Goal: Task Accomplishment & Management: Complete application form

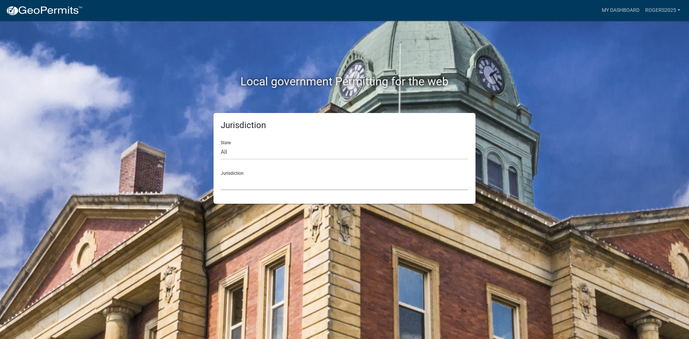
click at [316, 187] on select "[GEOGRAPHIC_DATA], [US_STATE] [GEOGRAPHIC_DATA], [US_STATE][PERSON_NAME][GEOGRA…" at bounding box center [345, 183] width 248 height 15
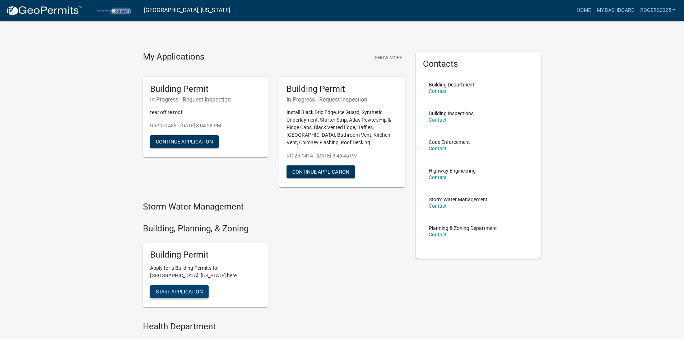
click at [173, 293] on span "Start Application" at bounding box center [179, 292] width 47 height 6
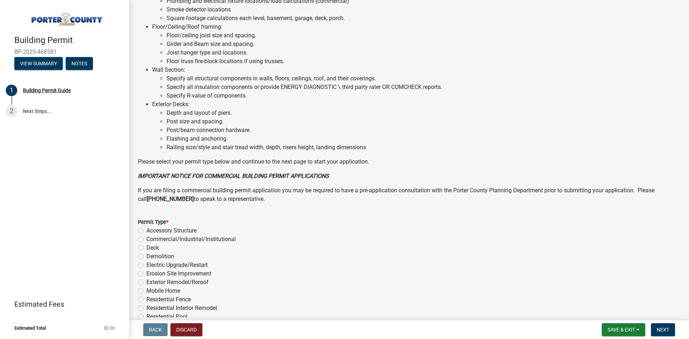
scroll to position [473, 0]
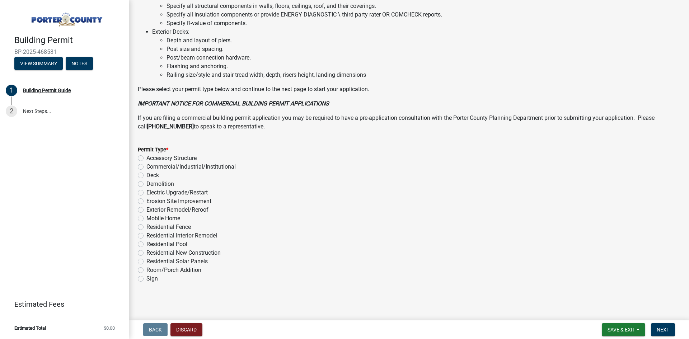
click at [146, 210] on label "Exterior Remodel/Reroof" at bounding box center [177, 210] width 62 height 9
click at [146, 210] on input "Exterior Remodel/Reroof" at bounding box center [148, 208] width 5 height 5
radio input "true"
click at [664, 329] on button "Next" at bounding box center [663, 329] width 24 height 13
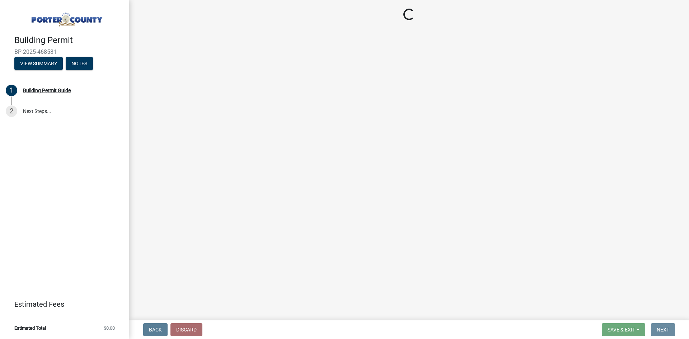
scroll to position [0, 0]
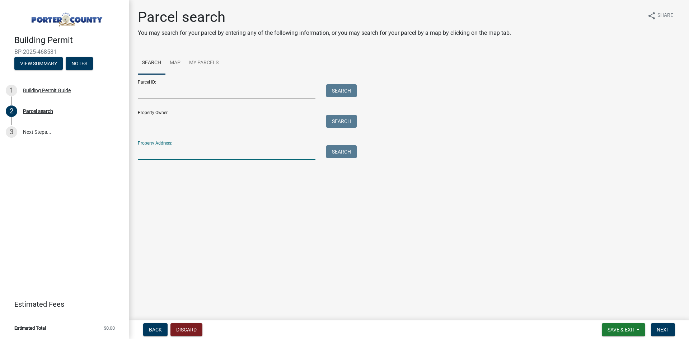
click at [231, 153] on input "Property Address:" at bounding box center [227, 152] width 178 height 15
type input "304 birchwood"
click at [338, 158] on button "Search" at bounding box center [341, 151] width 31 height 13
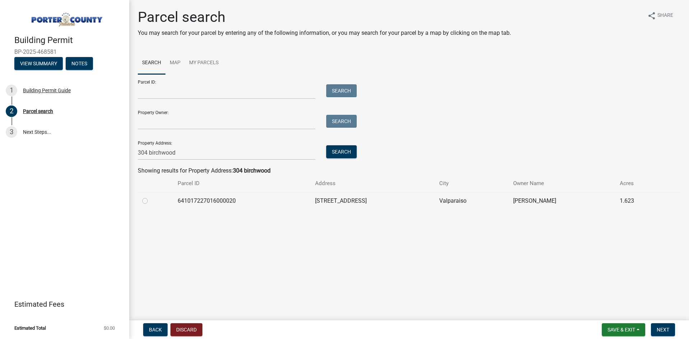
click at [141, 200] on td at bounding box center [156, 201] width 36 height 18
click at [151, 197] on label at bounding box center [151, 197] width 0 height 0
click at [151, 200] on input "radio" at bounding box center [153, 199] width 5 height 5
radio input "true"
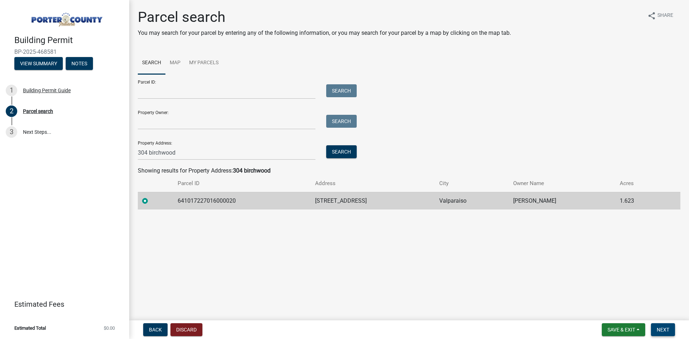
click at [662, 328] on span "Next" at bounding box center [663, 330] width 13 height 6
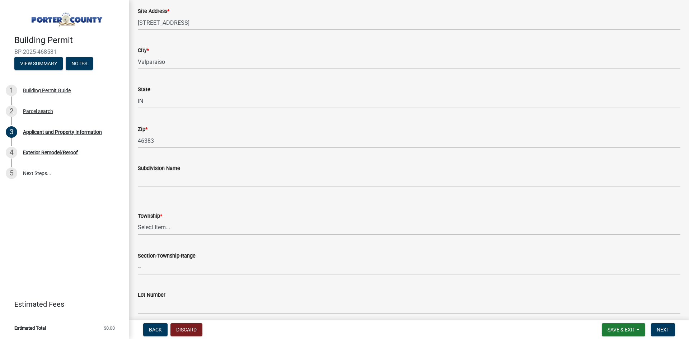
scroll to position [179, 0]
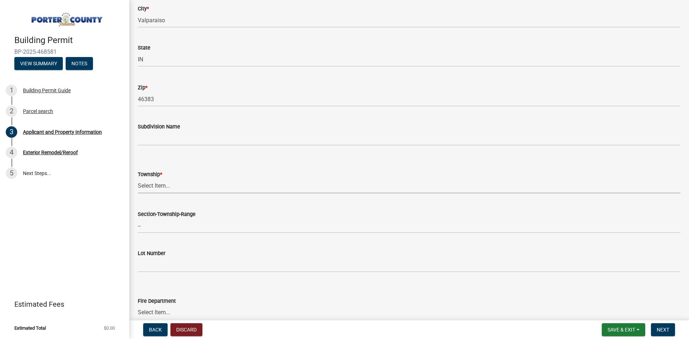
click at [201, 190] on select "Select Item... [PERSON_NAME][GEOGRAPHIC_DATA] [PERSON_NAME][GEOGRAPHIC_DATA] [G…" at bounding box center [409, 186] width 543 height 15
click at [138, 179] on select "Select Item... [PERSON_NAME][GEOGRAPHIC_DATA] [PERSON_NAME][GEOGRAPHIC_DATA] [G…" at bounding box center [409, 186] width 543 height 15
select select "eebc071e-620a-4db8-83e9-cb6b194c67e9"
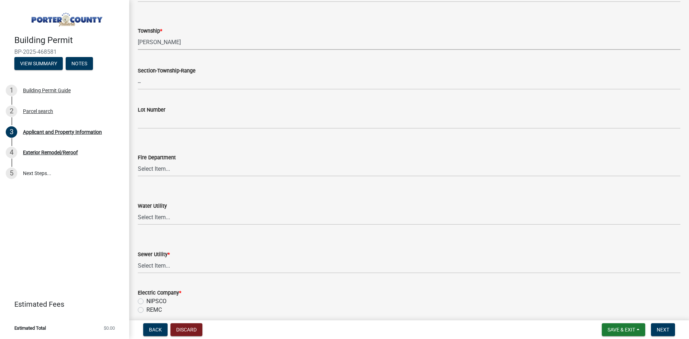
scroll to position [359, 0]
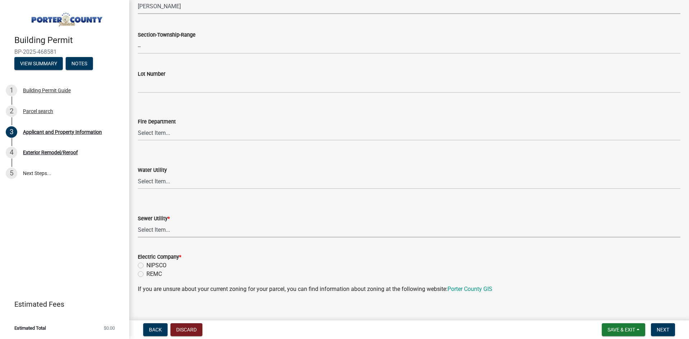
click at [186, 224] on select "Select Item... Aqua [US_STATE] Inc Damon Run Falling Waters Lake Eliza - LEACD …" at bounding box center [409, 230] width 543 height 15
click at [179, 229] on select "Select Item... Aqua [US_STATE] Inc Damon Run Falling Waters Lake Eliza - LEACD …" at bounding box center [409, 230] width 543 height 15
click at [138, 223] on select "Select Item... Aqua [US_STATE] Inc Damon Run Falling Waters Lake Eliza - LEACD …" at bounding box center [409, 230] width 543 height 15
select select "c796f995-08fe-487b-a20e-70ab553361d3"
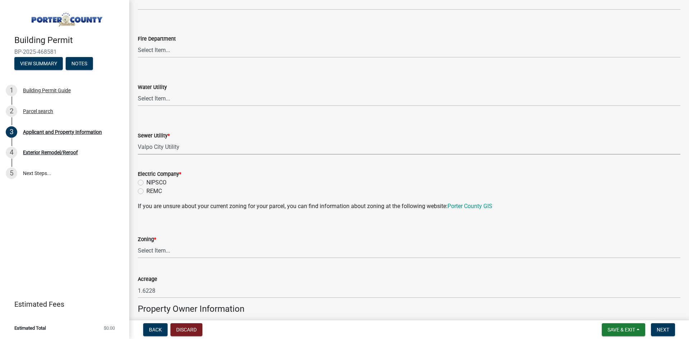
scroll to position [467, 0]
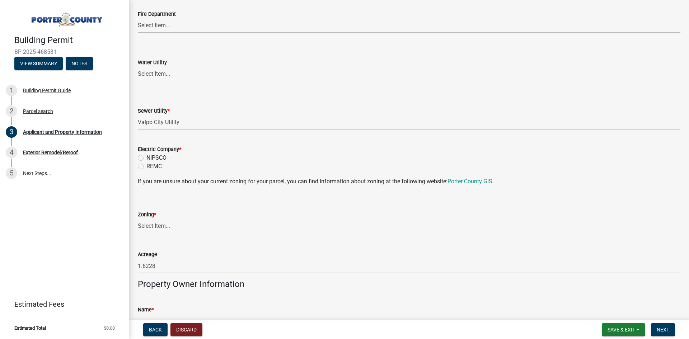
click at [146, 159] on label "NIPSCO" at bounding box center [156, 158] width 20 height 9
click at [146, 158] on input "NIPSCO" at bounding box center [148, 156] width 5 height 5
radio input "true"
click at [152, 225] on select "Select Item... A1 A2 CH CM CN I1 I2 I3 IN MP OT P1 P2 PUD R1 R2 R3 R4 RL RR" at bounding box center [409, 226] width 543 height 15
click at [138, 219] on select "Select Item... A1 A2 CH CM CN I1 I2 I3 IN MP OT P1 P2 PUD R1 R2 R3 R4 RL RR" at bounding box center [409, 226] width 543 height 15
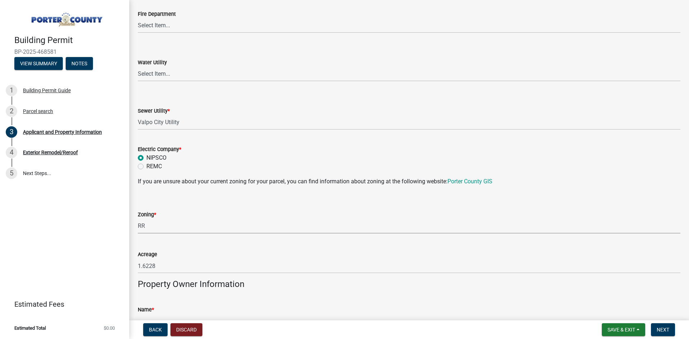
select select "92efe679-05f4-414a-9426-51627fba5de6"
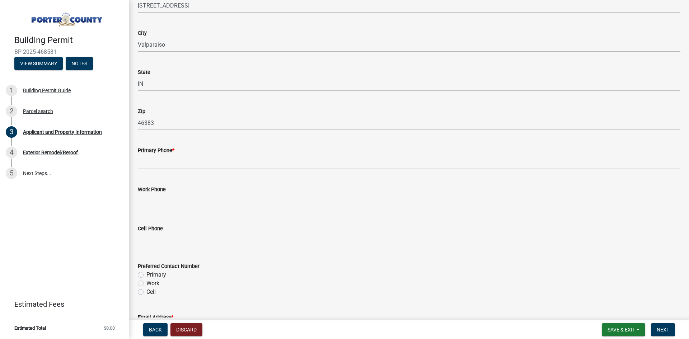
scroll to position [861, 0]
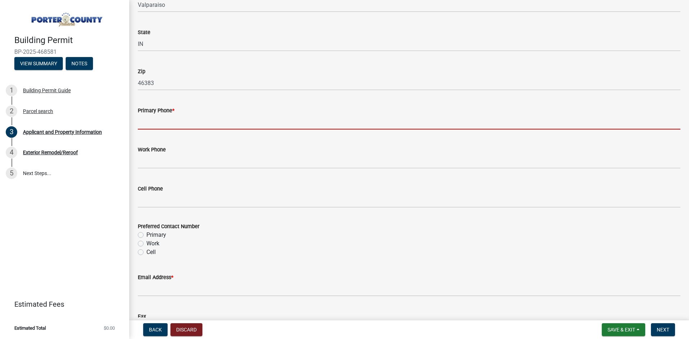
click at [248, 120] on input "Primary Phone *" at bounding box center [409, 122] width 543 height 15
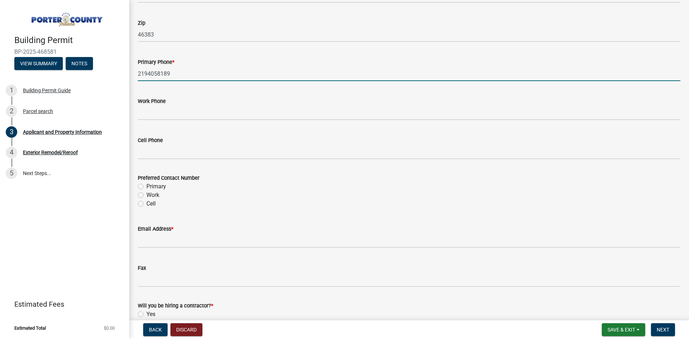
scroll to position [1004, 0]
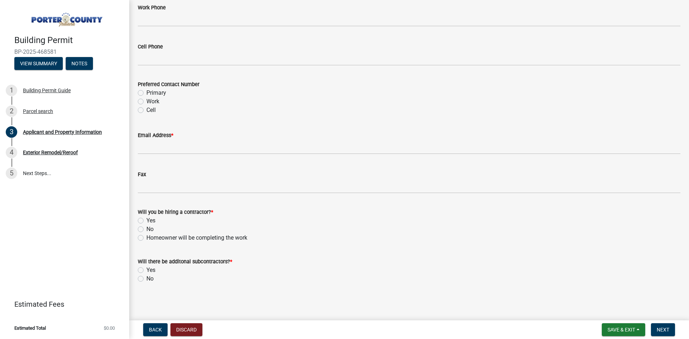
type input "2194058189"
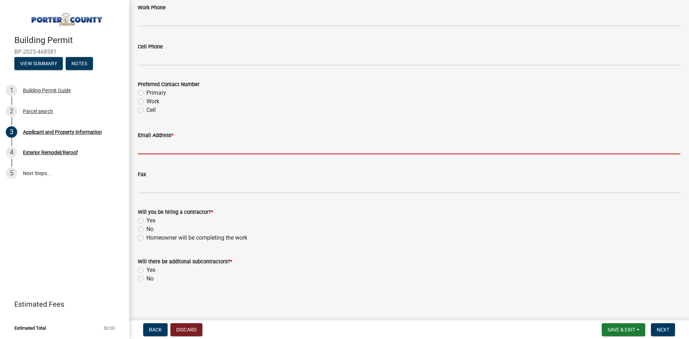
click at [297, 148] on input "Email Address *" at bounding box center [409, 147] width 543 height 15
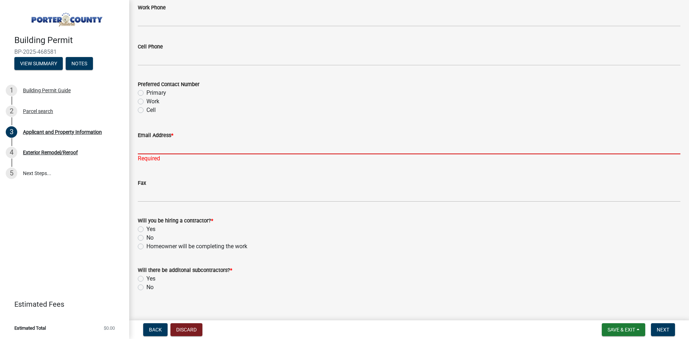
click at [182, 144] on input "Email Address *" at bounding box center [409, 147] width 543 height 15
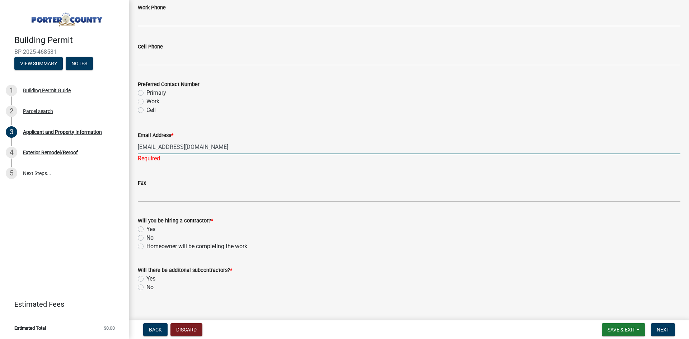
type input "[EMAIL_ADDRESS][DOMAIN_NAME]"
click at [294, 213] on form "Will you be hiring a contractor? * Yes No Homeowner will be completing the work" at bounding box center [409, 229] width 543 height 43
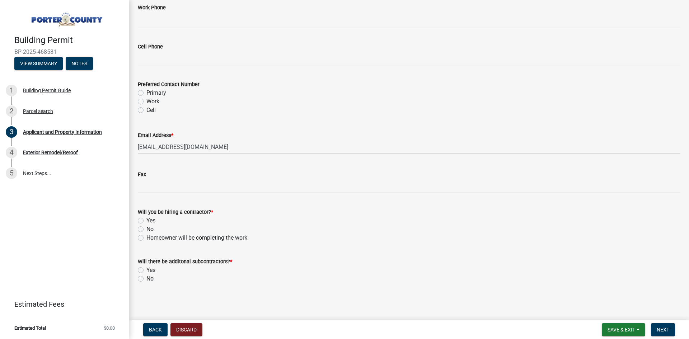
click at [146, 221] on label "Yes" at bounding box center [150, 220] width 9 height 9
click at [146, 221] on input "Yes" at bounding box center [148, 218] width 5 height 5
radio input "true"
click at [146, 279] on label "No" at bounding box center [149, 279] width 7 height 9
click at [146, 279] on input "No" at bounding box center [148, 277] width 5 height 5
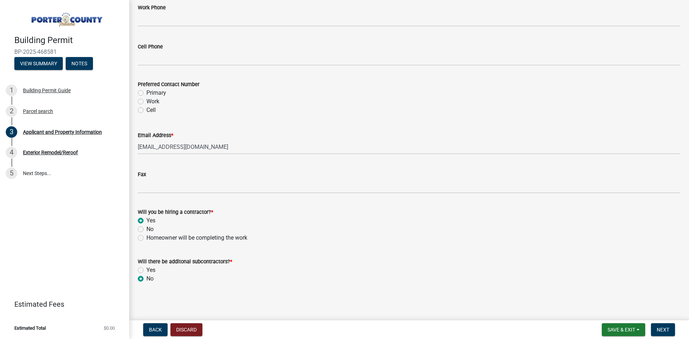
radio input "true"
click at [672, 333] on button "Next" at bounding box center [663, 329] width 24 height 13
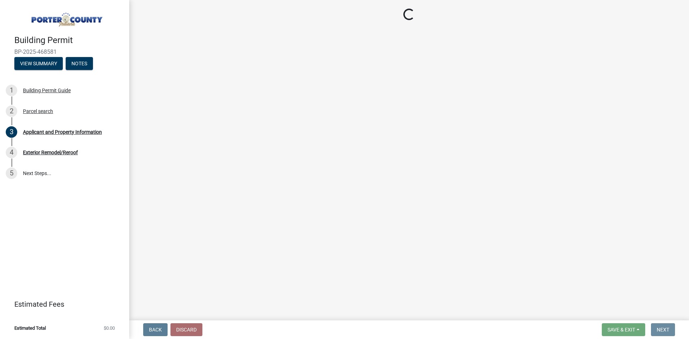
scroll to position [0, 0]
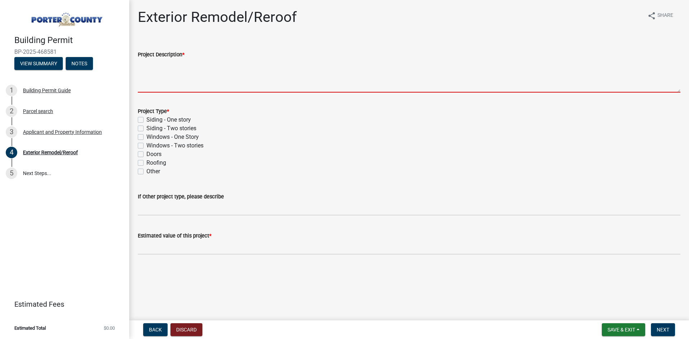
click at [197, 90] on textarea "Project Description *" at bounding box center [409, 76] width 543 height 34
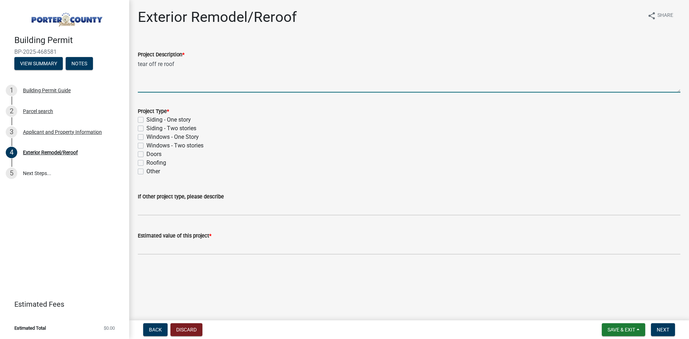
type textarea "tear off re roof"
click at [146, 164] on label "Roofing" at bounding box center [156, 163] width 20 height 9
click at [146, 163] on input "Roofing" at bounding box center [148, 161] width 5 height 5
checkbox input "true"
checkbox input "false"
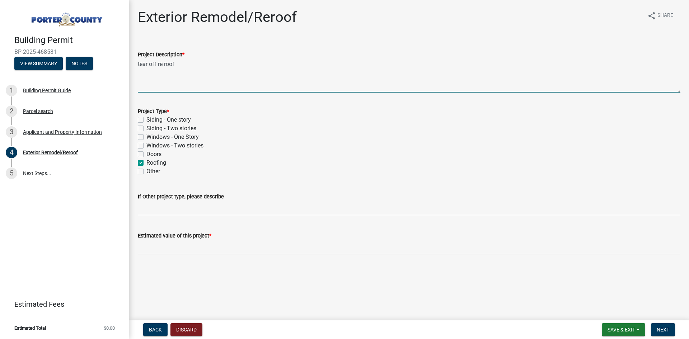
checkbox input "false"
checkbox input "true"
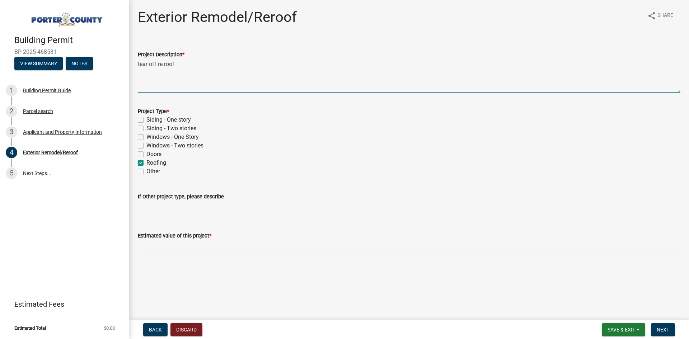
checkbox input "false"
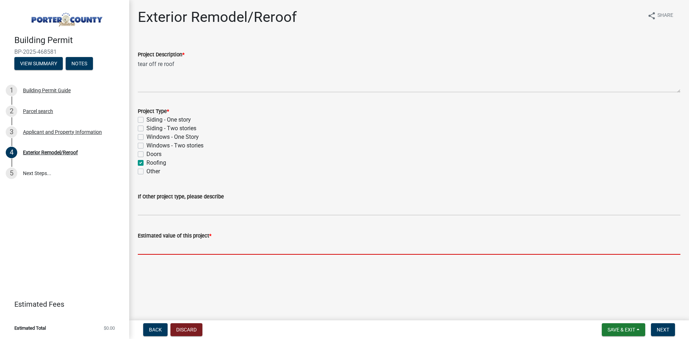
click at [251, 248] on input "text" at bounding box center [409, 247] width 543 height 15
click at [207, 252] on input "text" at bounding box center [409, 247] width 543 height 15
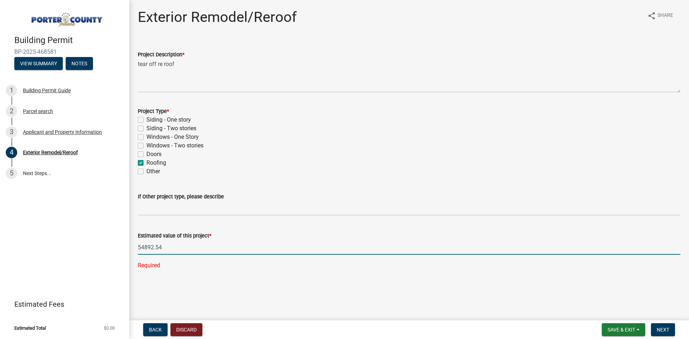
type input "54892.54"
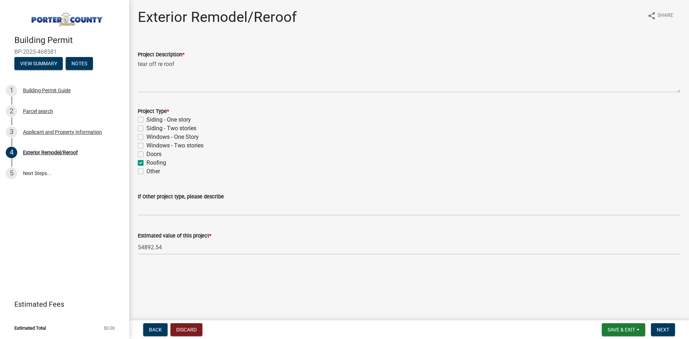
drag, startPoint x: 142, startPoint y: 173, endPoint x: 152, endPoint y: 176, distance: 10.5
click at [146, 173] on label "Other" at bounding box center [153, 171] width 14 height 9
click at [146, 172] on input "Other" at bounding box center [148, 169] width 5 height 5
checkbox input "true"
checkbox input "false"
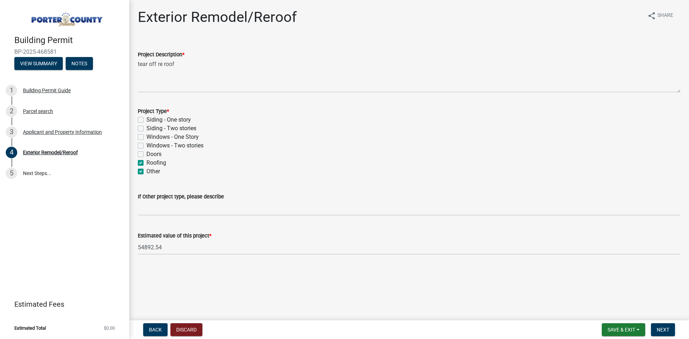
checkbox input "false"
checkbox input "true"
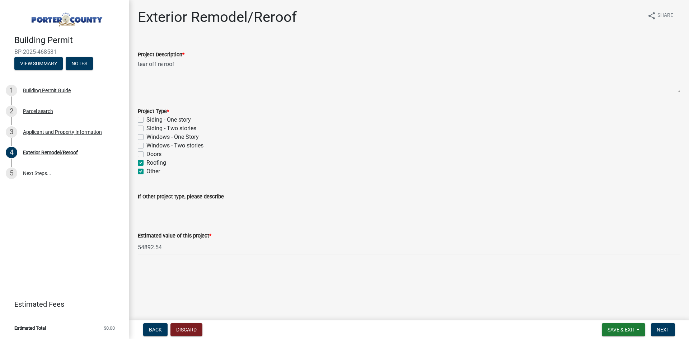
checkbox input "true"
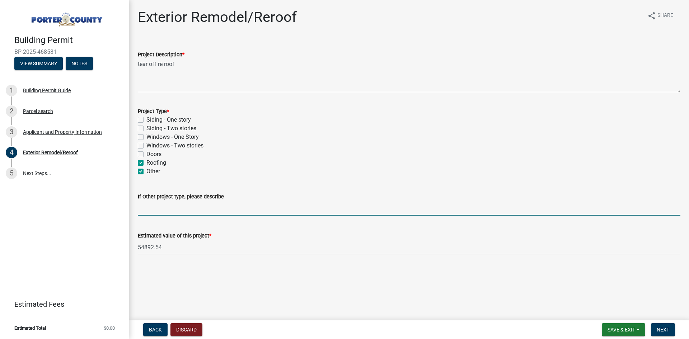
click at [184, 207] on input "If Other project type, please describe" at bounding box center [409, 208] width 543 height 15
type input "gutters"
click at [668, 331] on span "Next" at bounding box center [663, 330] width 13 height 6
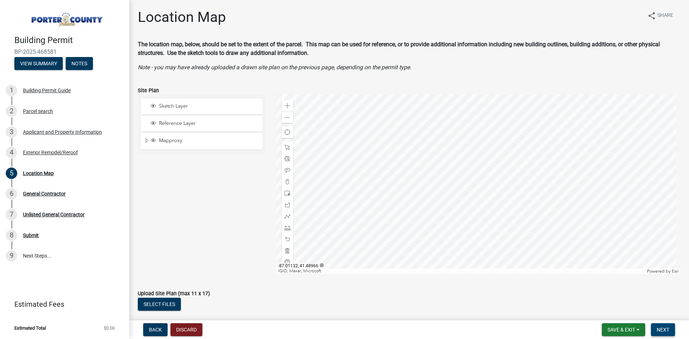
click at [666, 332] on span "Next" at bounding box center [663, 330] width 13 height 6
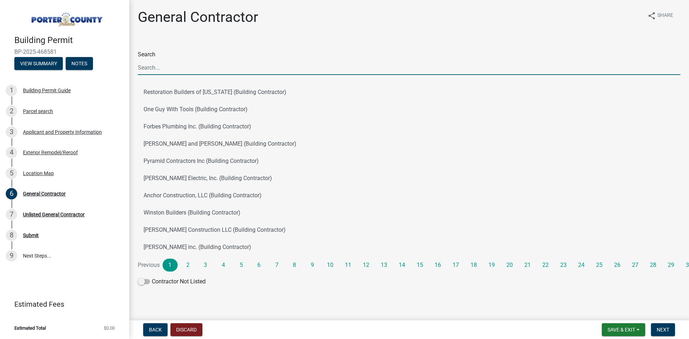
click at [255, 73] on input "Search" at bounding box center [409, 67] width 543 height 15
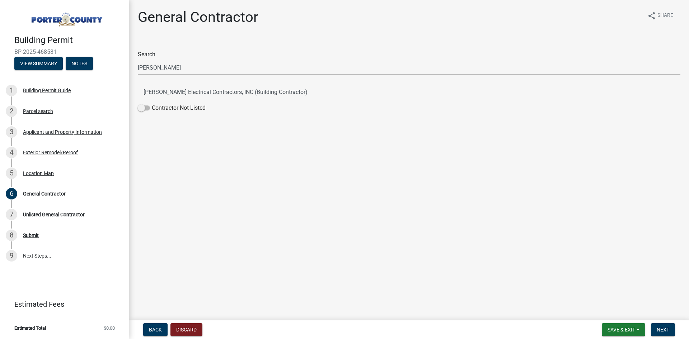
click at [342, 198] on main "General Contractor share Share Search [PERSON_NAME] [PERSON_NAME] Electrical Co…" at bounding box center [409, 159] width 560 height 318
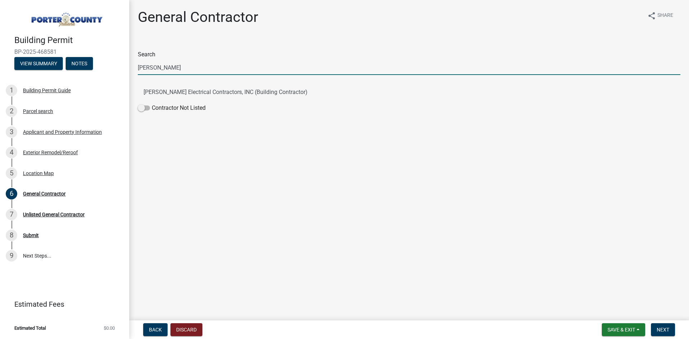
click at [197, 65] on input "[PERSON_NAME]" at bounding box center [409, 67] width 543 height 15
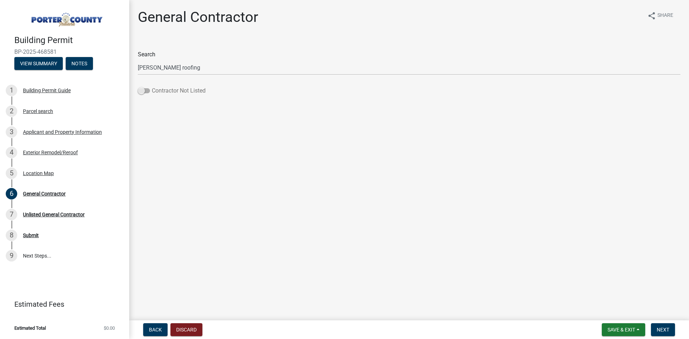
click at [142, 90] on span at bounding box center [144, 90] width 12 height 5
click at [152, 87] on input "Contractor Not Listed" at bounding box center [152, 87] width 0 height 0
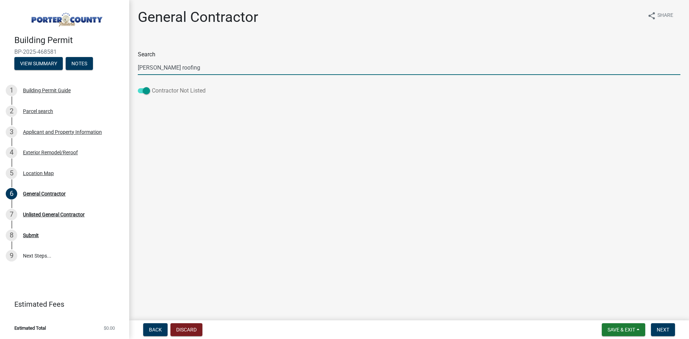
click at [143, 92] on span at bounding box center [144, 90] width 12 height 5
click at [152, 87] on input "Contractor Not Listed" at bounding box center [152, 87] width 0 height 0
drag, startPoint x: 207, startPoint y: 65, endPoint x: 140, endPoint y: 67, distance: 66.8
click at [140, 67] on input "[PERSON_NAME] roofing" at bounding box center [409, 67] width 543 height 15
type input "r"
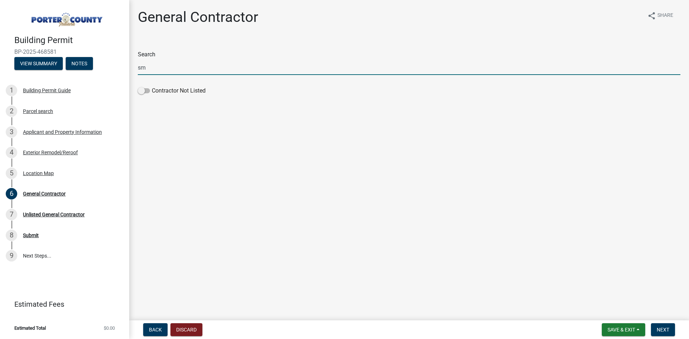
type input "s"
type input "[PERSON_NAME]"
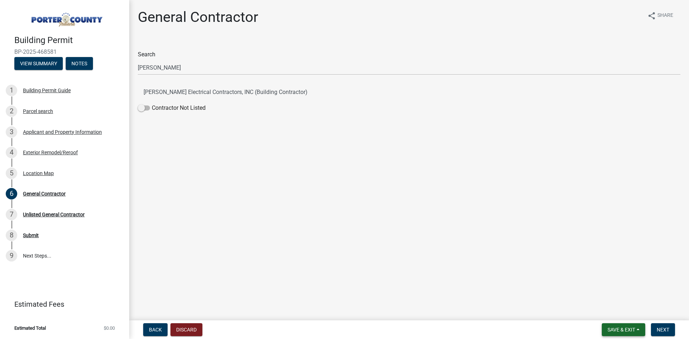
click at [639, 329] on button "Save & Exit" at bounding box center [623, 329] width 43 height 13
click at [622, 296] on button "Save" at bounding box center [616, 293] width 57 height 17
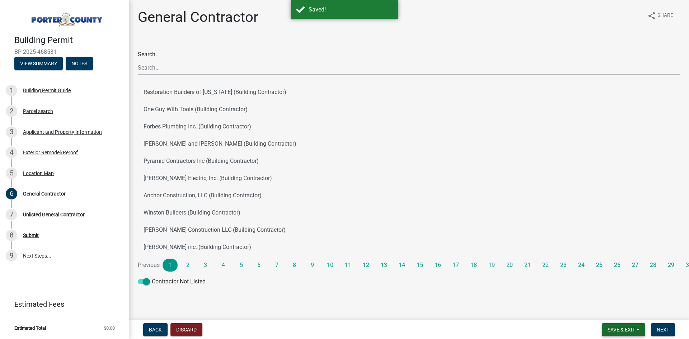
click at [632, 331] on span "Save & Exit" at bounding box center [622, 330] width 28 height 6
click at [626, 315] on button "Save & Exit" at bounding box center [616, 311] width 57 height 17
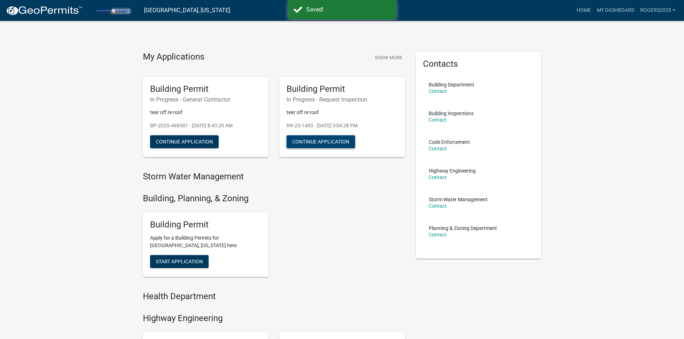
click at [336, 140] on button "Continue Application" at bounding box center [320, 141] width 69 height 13
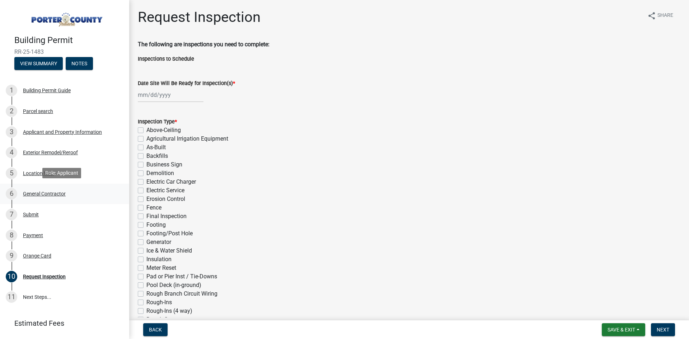
click at [37, 193] on div "General Contractor" at bounding box center [44, 193] width 43 height 5
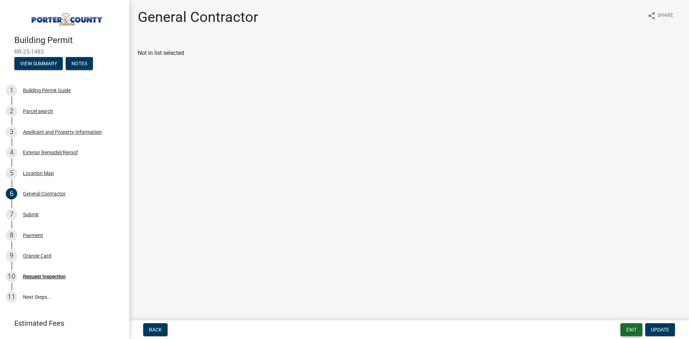
click at [630, 331] on button "Exit" at bounding box center [632, 329] width 22 height 13
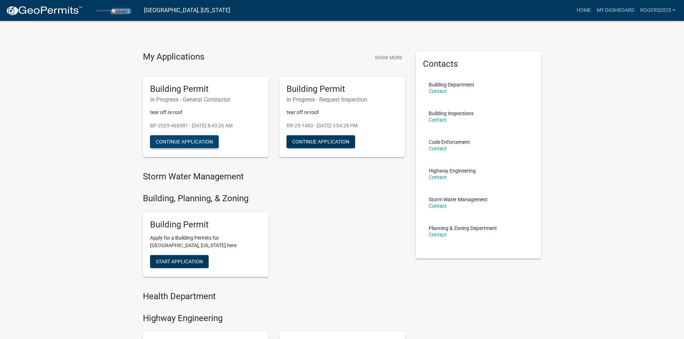
click at [194, 144] on button "Continue Application" at bounding box center [184, 141] width 69 height 13
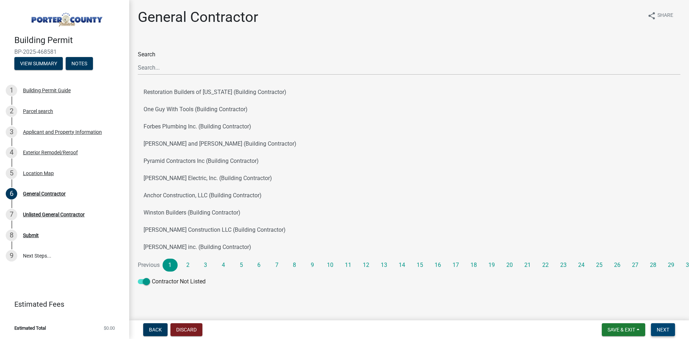
click at [661, 328] on span "Next" at bounding box center [663, 330] width 13 height 6
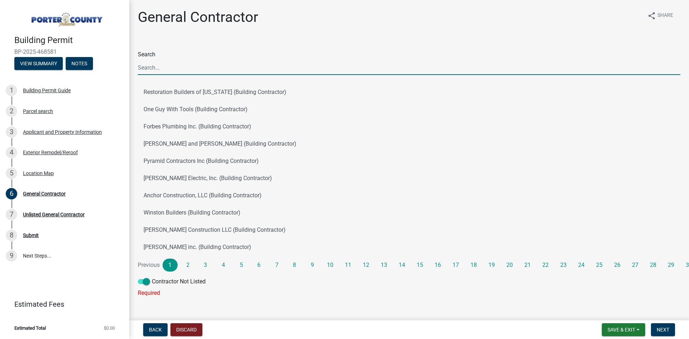
click at [213, 65] on input "Search" at bounding box center [409, 67] width 543 height 15
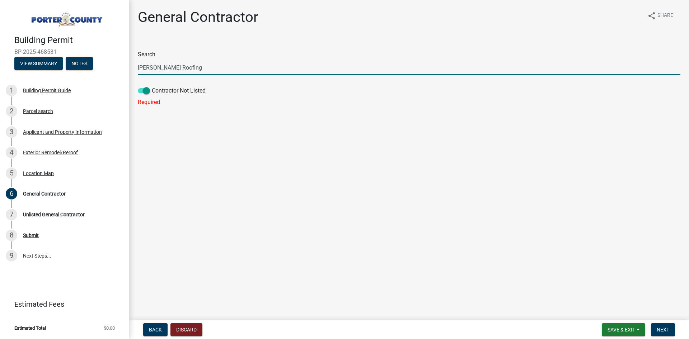
type input "[PERSON_NAME] Roofing"
click at [285, 169] on main "General Contractor share Share Search [PERSON_NAME] Roofing Contractor Not List…" at bounding box center [409, 159] width 560 height 318
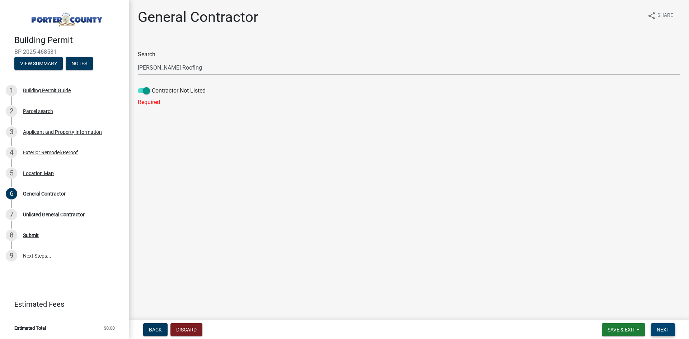
click at [659, 331] on span "Next" at bounding box center [663, 330] width 13 height 6
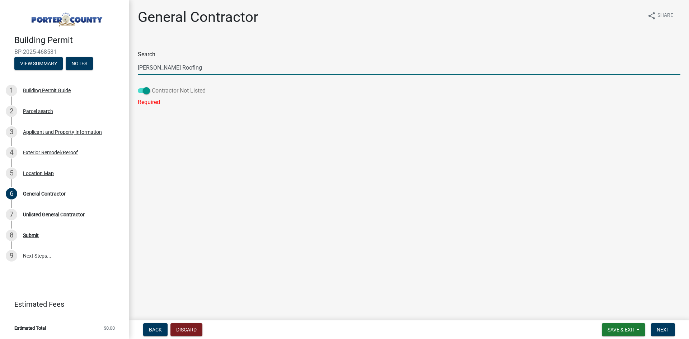
click at [146, 91] on span at bounding box center [144, 90] width 12 height 5
click at [152, 87] on input "Contractor Not Listed" at bounding box center [152, 87] width 0 height 0
click at [142, 91] on span at bounding box center [144, 90] width 12 height 5
click at [152, 87] on input "Contractor Not Listed" at bounding box center [152, 87] width 0 height 0
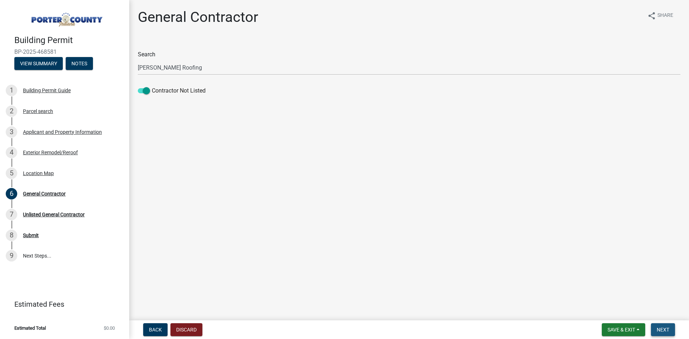
click at [657, 327] on span "Next" at bounding box center [663, 330] width 13 height 6
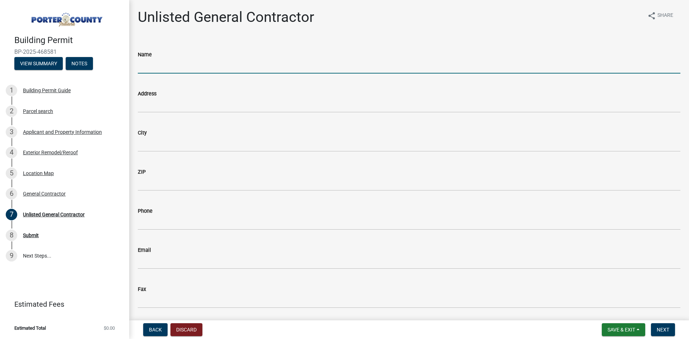
click at [249, 63] on input "Name" at bounding box center [409, 66] width 543 height 15
type input "[PERSON_NAME] Roofing"
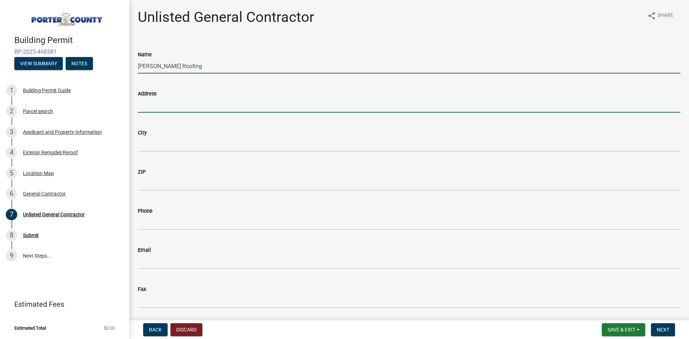
type input "[STREET_ADDRESS]"
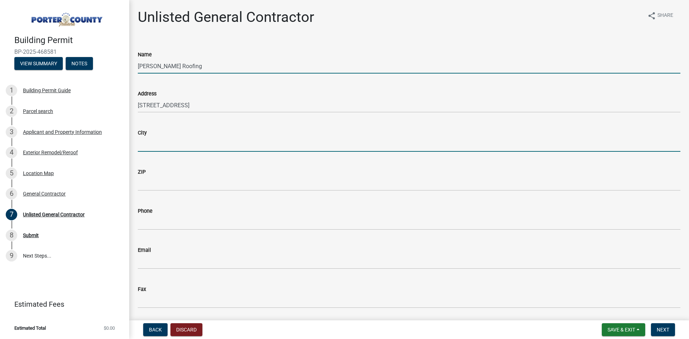
type input "[PERSON_NAME]"
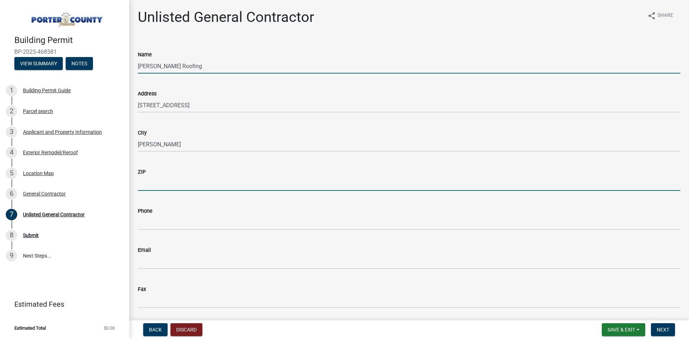
type input "46323"
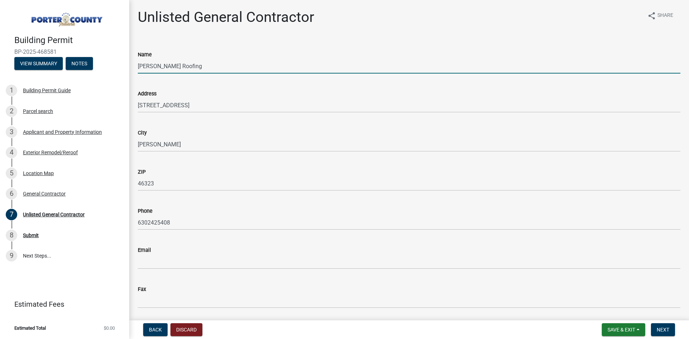
click at [337, 280] on div "Fax" at bounding box center [409, 291] width 543 height 33
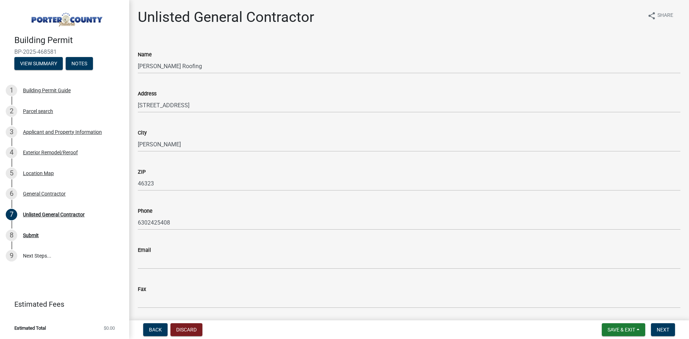
click at [255, 233] on wm-data-entity-input "Phone [PHONE_NUMBER]" at bounding box center [409, 216] width 543 height 39
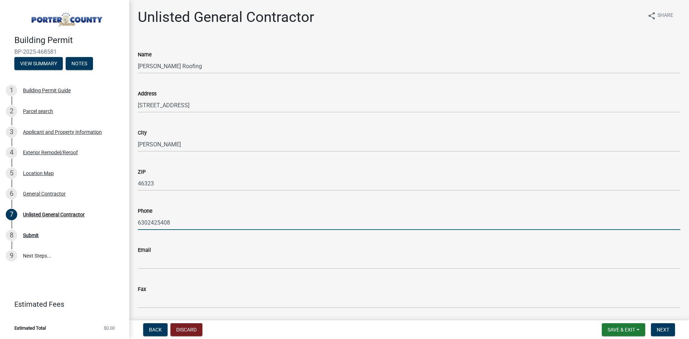
click at [246, 222] on input "6302425408" at bounding box center [409, 222] width 543 height 15
drag, startPoint x: 209, startPoint y: 216, endPoint x: 112, endPoint y: 216, distance: 96.6
click at [112, 216] on div "Building Permit BP-2025-468581 View Summary Notes 1 Building Permit Guide 2 Par…" at bounding box center [344, 169] width 689 height 339
type input "6305661356"
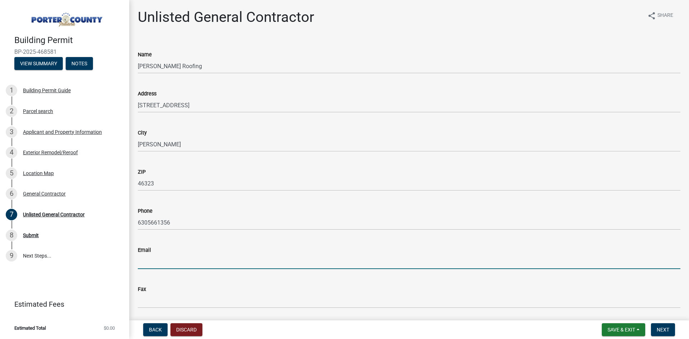
click at [306, 268] on input "Email" at bounding box center [409, 261] width 543 height 15
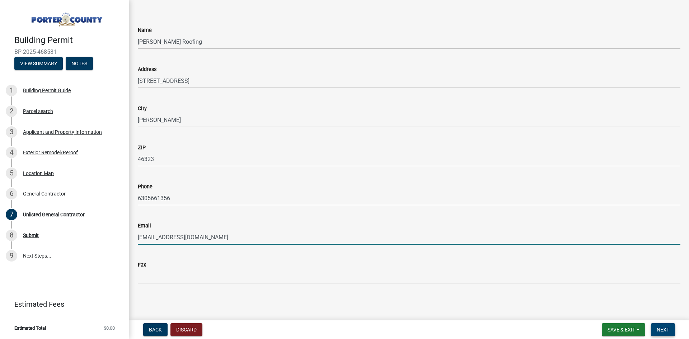
type input "[EMAIL_ADDRESS][DOMAIN_NAME]"
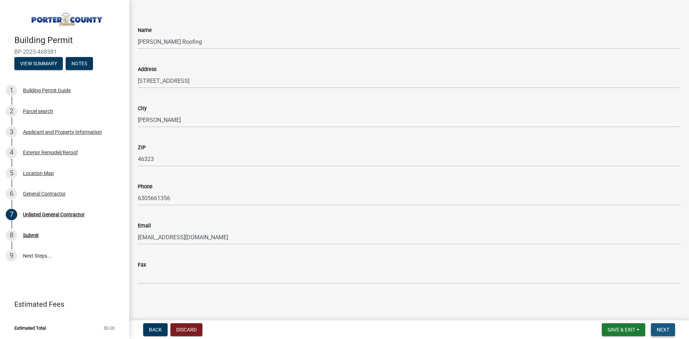
click at [661, 329] on span "Next" at bounding box center [663, 330] width 13 height 6
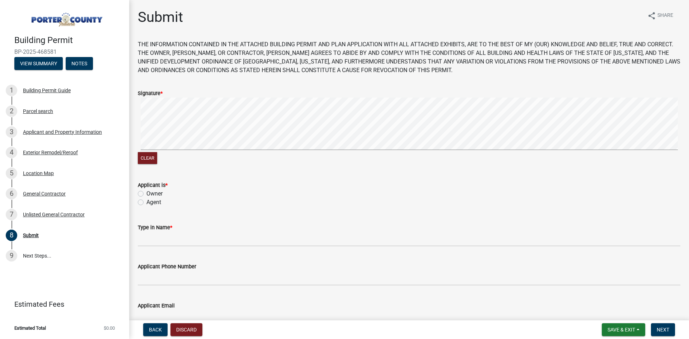
click at [146, 202] on label "Agent" at bounding box center [153, 202] width 15 height 9
click at [146, 202] on input "Agent" at bounding box center [148, 200] width 5 height 5
radio input "true"
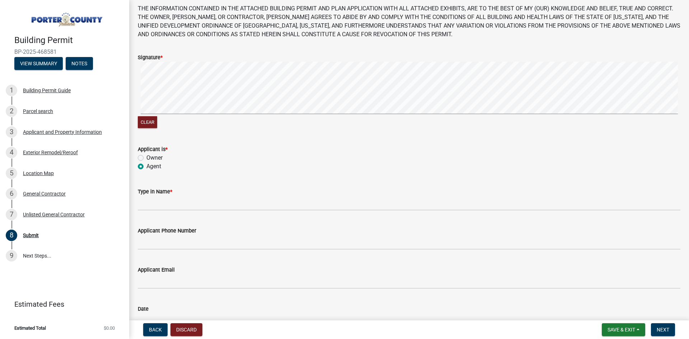
scroll to position [72, 0]
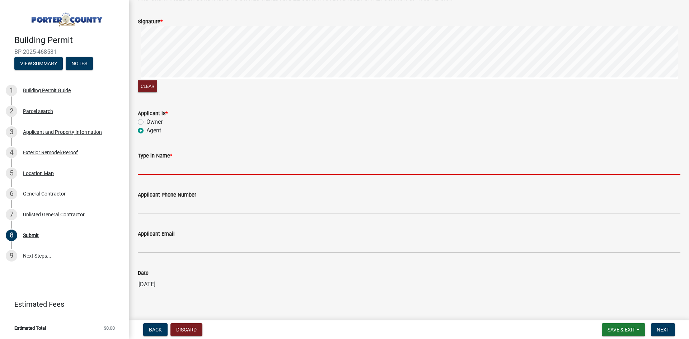
click at [183, 167] on input "Type in Name *" at bounding box center [409, 167] width 543 height 15
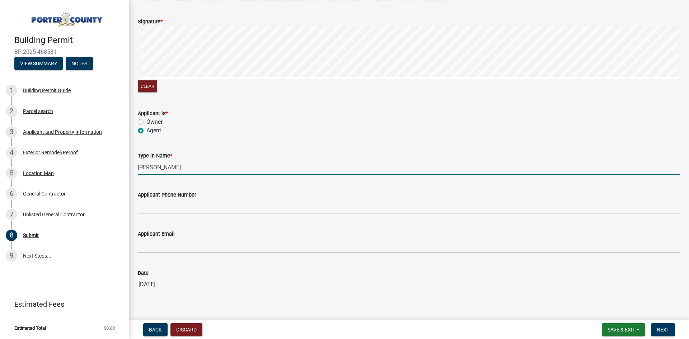
type input "[PERSON_NAME]"
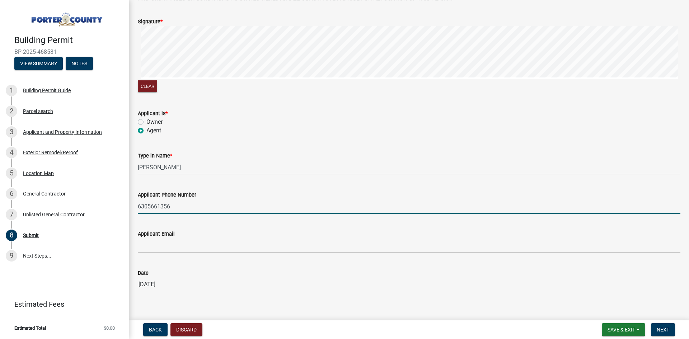
type input "6305661356"
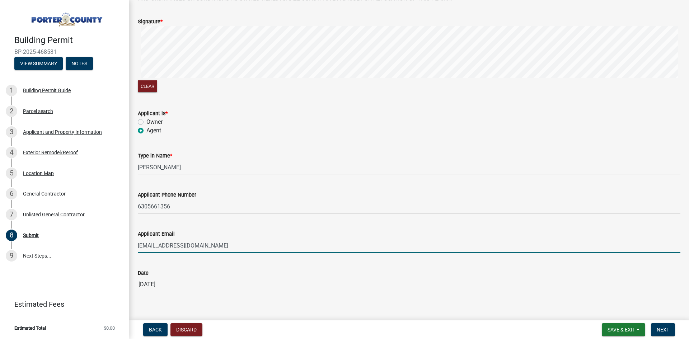
type input "[EMAIL_ADDRESS][DOMAIN_NAME]"
click at [433, 292] on wm-data-entity-input "Date [DATE]" at bounding box center [409, 278] width 543 height 39
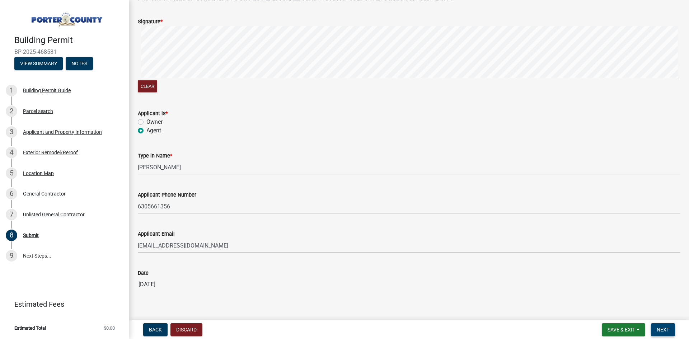
click at [659, 327] on button "Next" at bounding box center [663, 329] width 24 height 13
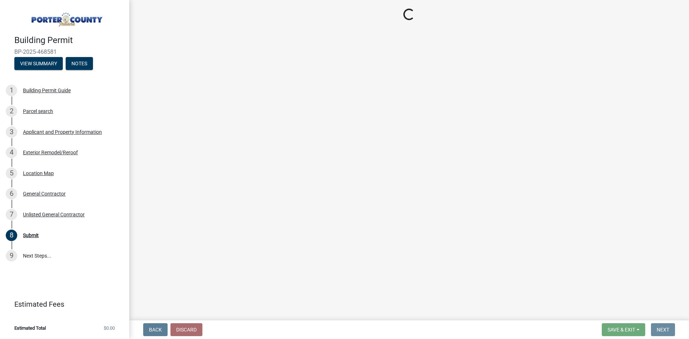
scroll to position [0, 0]
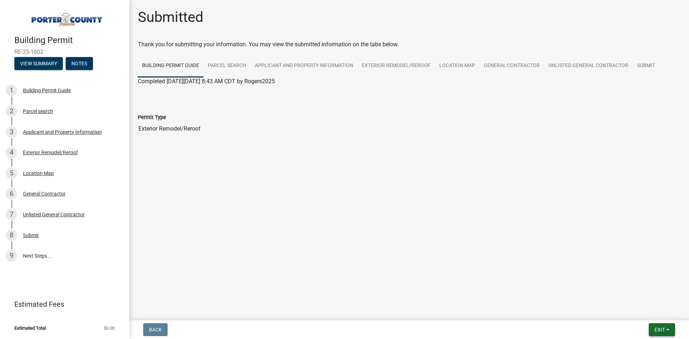
click at [670, 331] on button "Exit" at bounding box center [662, 329] width 26 height 13
click at [659, 312] on button "Save & Exit" at bounding box center [646, 311] width 57 height 17
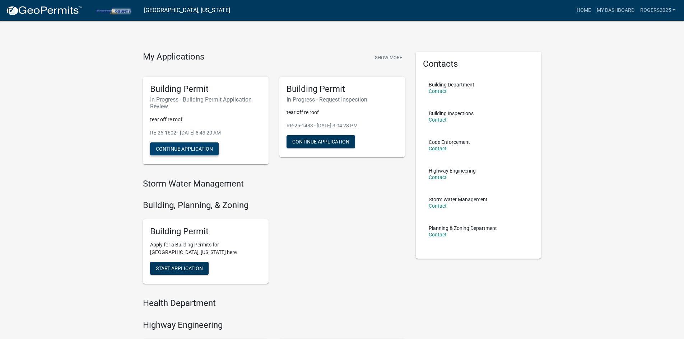
click at [199, 145] on button "Continue Application" at bounding box center [184, 148] width 69 height 13
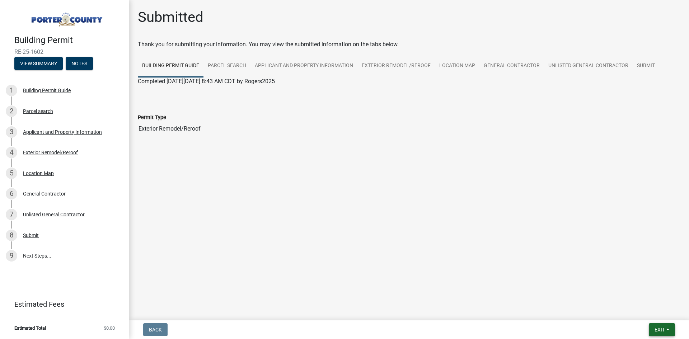
click at [659, 331] on span "Exit" at bounding box center [660, 330] width 10 height 6
click at [647, 311] on button "Save & Exit" at bounding box center [646, 311] width 57 height 17
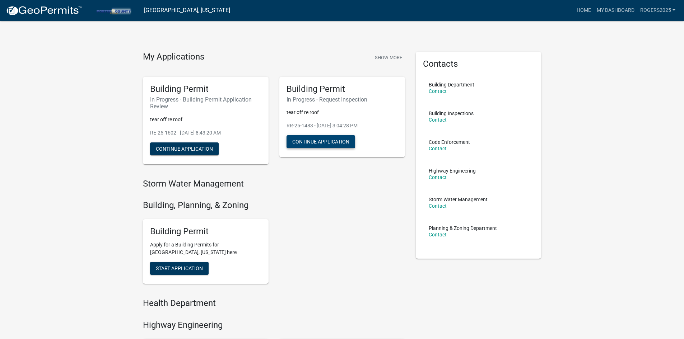
click at [335, 140] on button "Continue Application" at bounding box center [320, 141] width 69 height 13
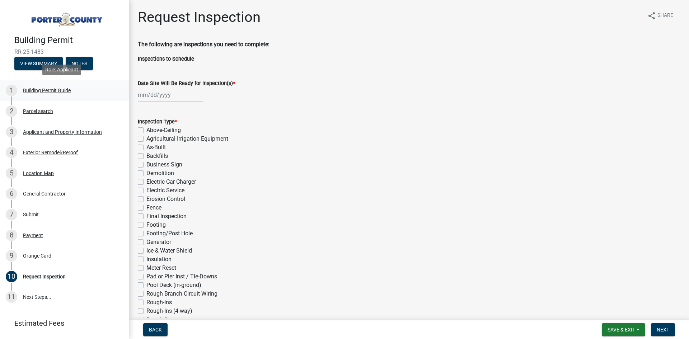
click at [60, 88] on div "Building Permit Guide" at bounding box center [47, 90] width 48 height 5
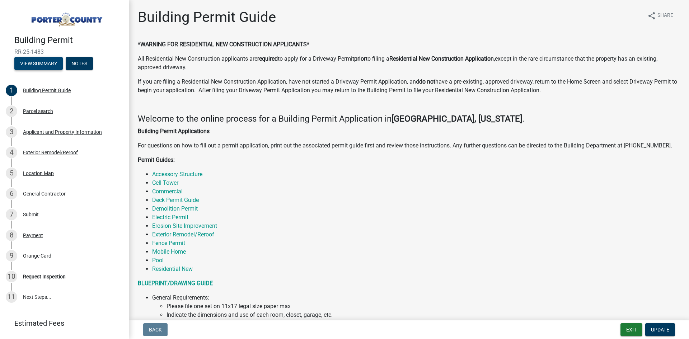
click at [42, 57] on button "View Summary" at bounding box center [38, 63] width 48 height 13
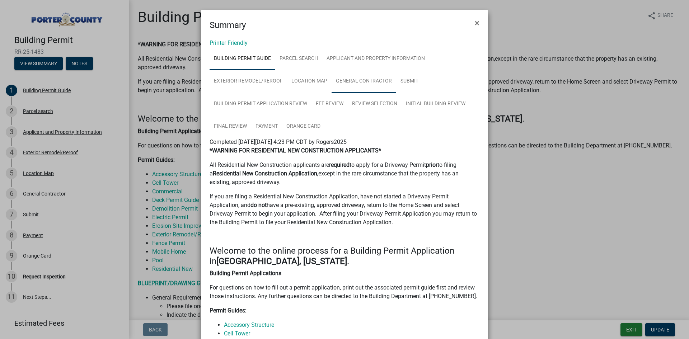
click at [366, 76] on link "General Contractor" at bounding box center [364, 81] width 65 height 23
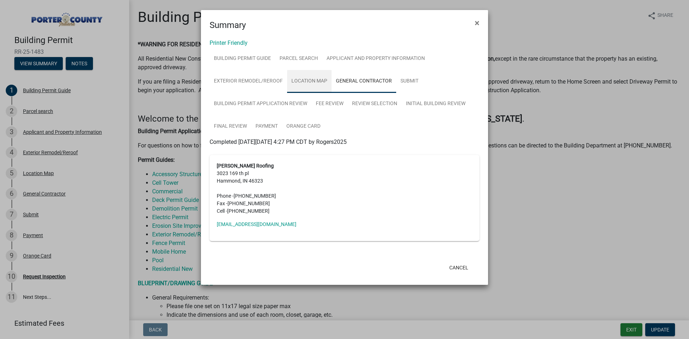
click at [325, 77] on link "Location Map" at bounding box center [309, 81] width 45 height 23
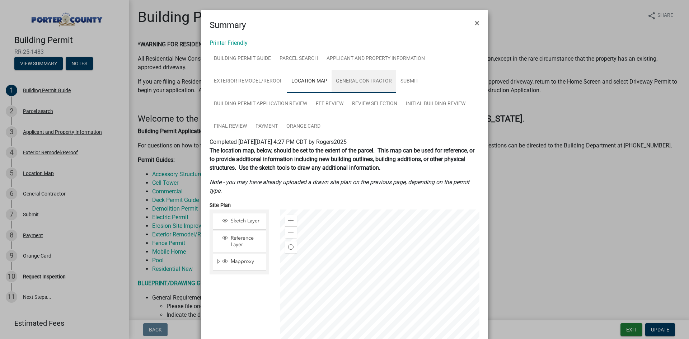
click at [358, 79] on link "General Contractor" at bounding box center [364, 81] width 65 height 23
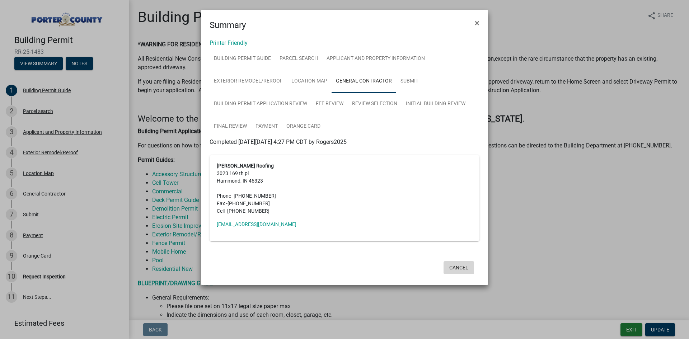
click at [455, 272] on button "Cancel" at bounding box center [459, 267] width 31 height 13
